Goal: Navigation & Orientation: Find specific page/section

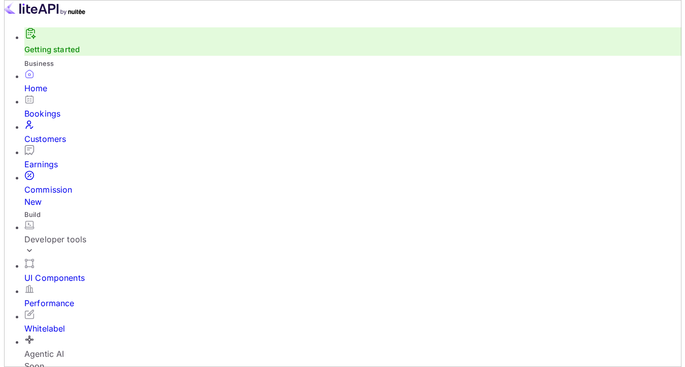
scroll to position [142, 0]
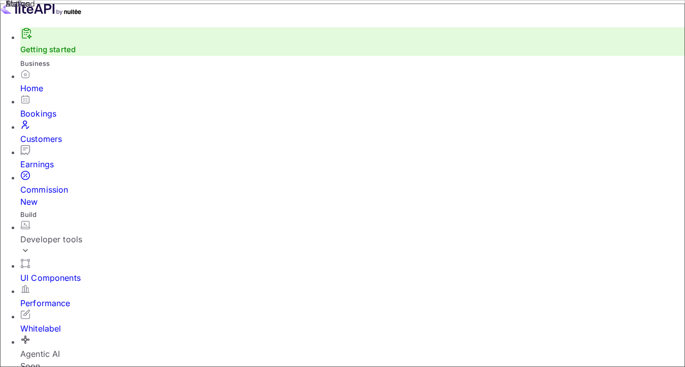
type input "5xx"
click at [58, 54] on link "Getting started" at bounding box center [47, 50] width 55 height 10
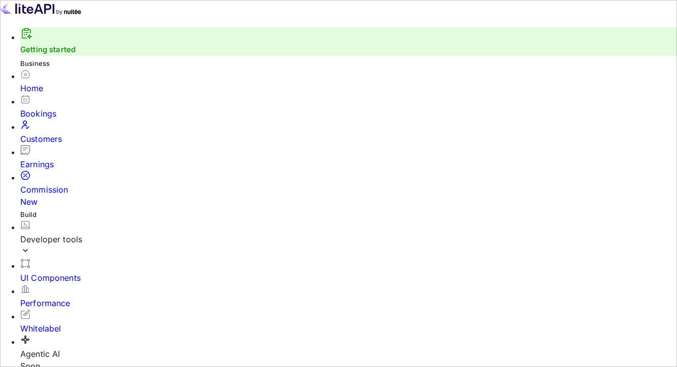
click at [51, 16] on img at bounding box center [40, 8] width 81 height 16
click at [18, 14] on img at bounding box center [40, 8] width 81 height 16
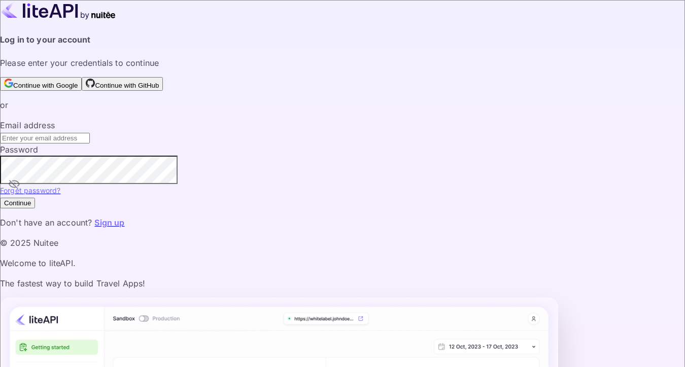
click at [163, 91] on button "Continue with GitHub" at bounding box center [122, 84] width 81 height 14
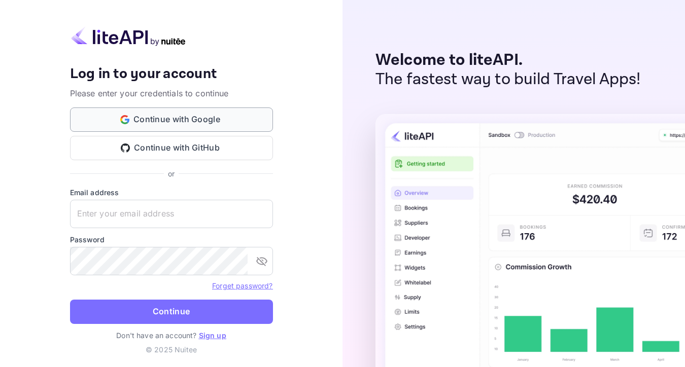
click at [189, 122] on button "Continue with Google" at bounding box center [171, 120] width 203 height 24
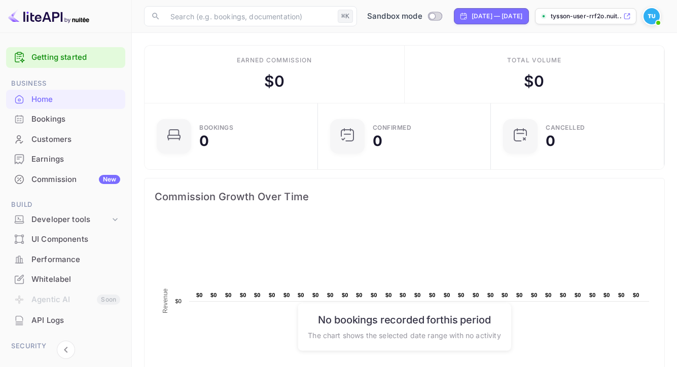
click at [31, 120] on div "Bookings" at bounding box center [65, 120] width 119 height 20
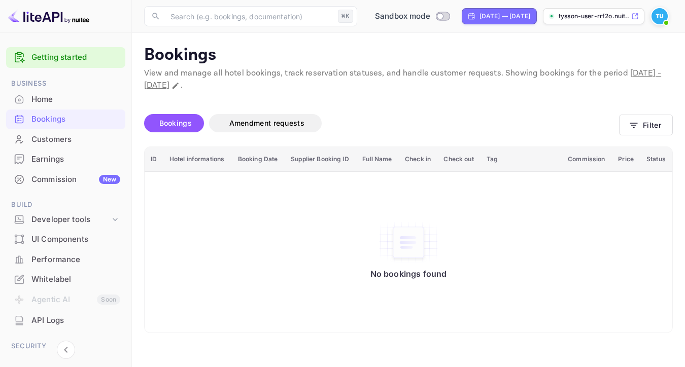
click at [39, 96] on div "Home" at bounding box center [75, 100] width 89 height 12
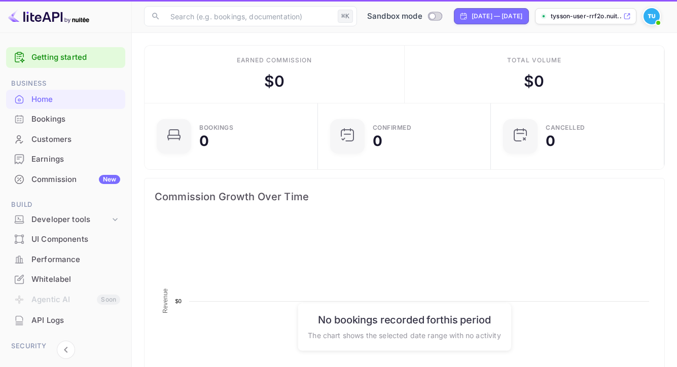
scroll to position [8, 8]
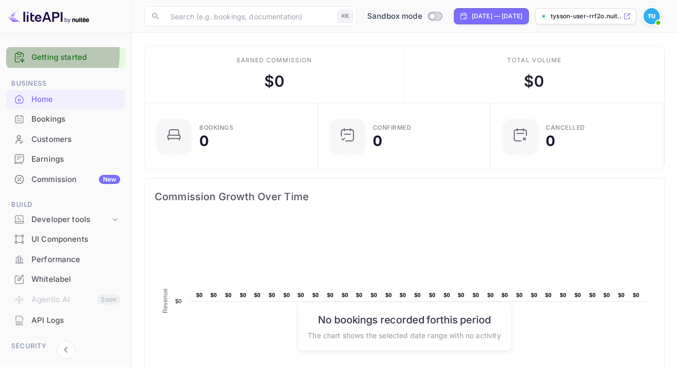
click at [50, 54] on link "Getting started" at bounding box center [75, 58] width 89 height 12
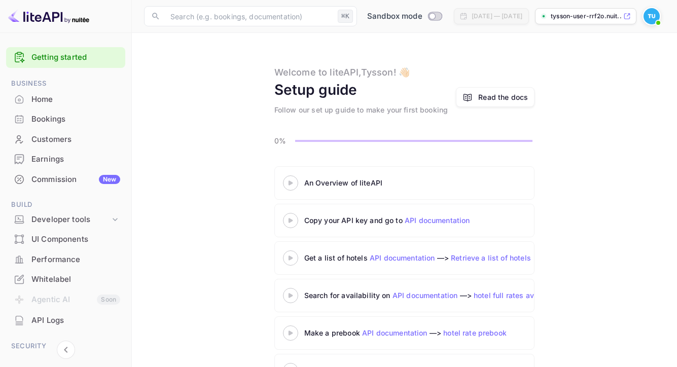
click at [426, 219] on link "API documentation" at bounding box center [437, 220] width 65 height 9
